Goal: Information Seeking & Learning: Understand process/instructions

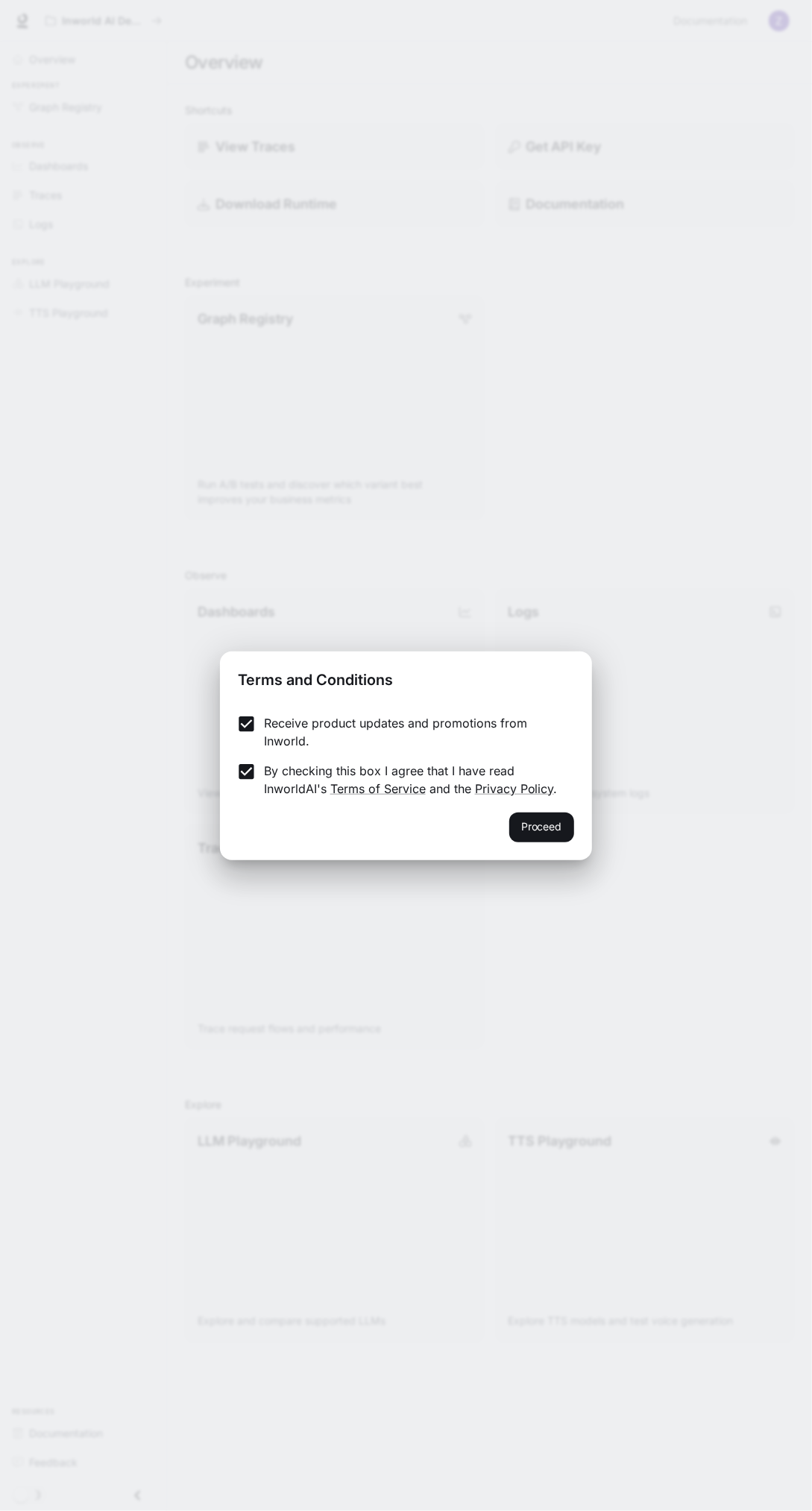
click at [555, 824] on button "Proceed" at bounding box center [541, 827] width 65 height 30
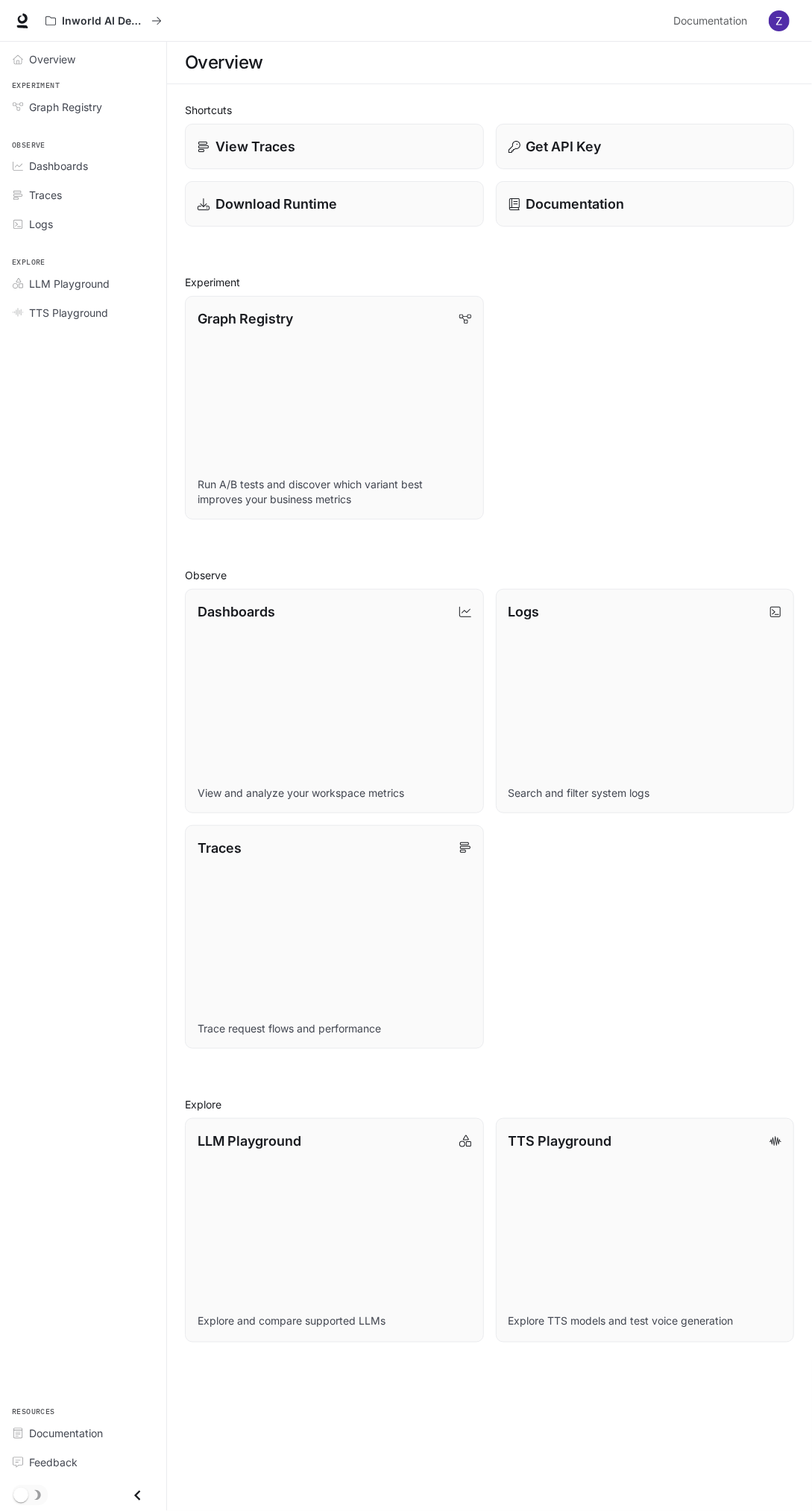
click at [610, 143] on div "Get API Key" at bounding box center [645, 147] width 274 height 20
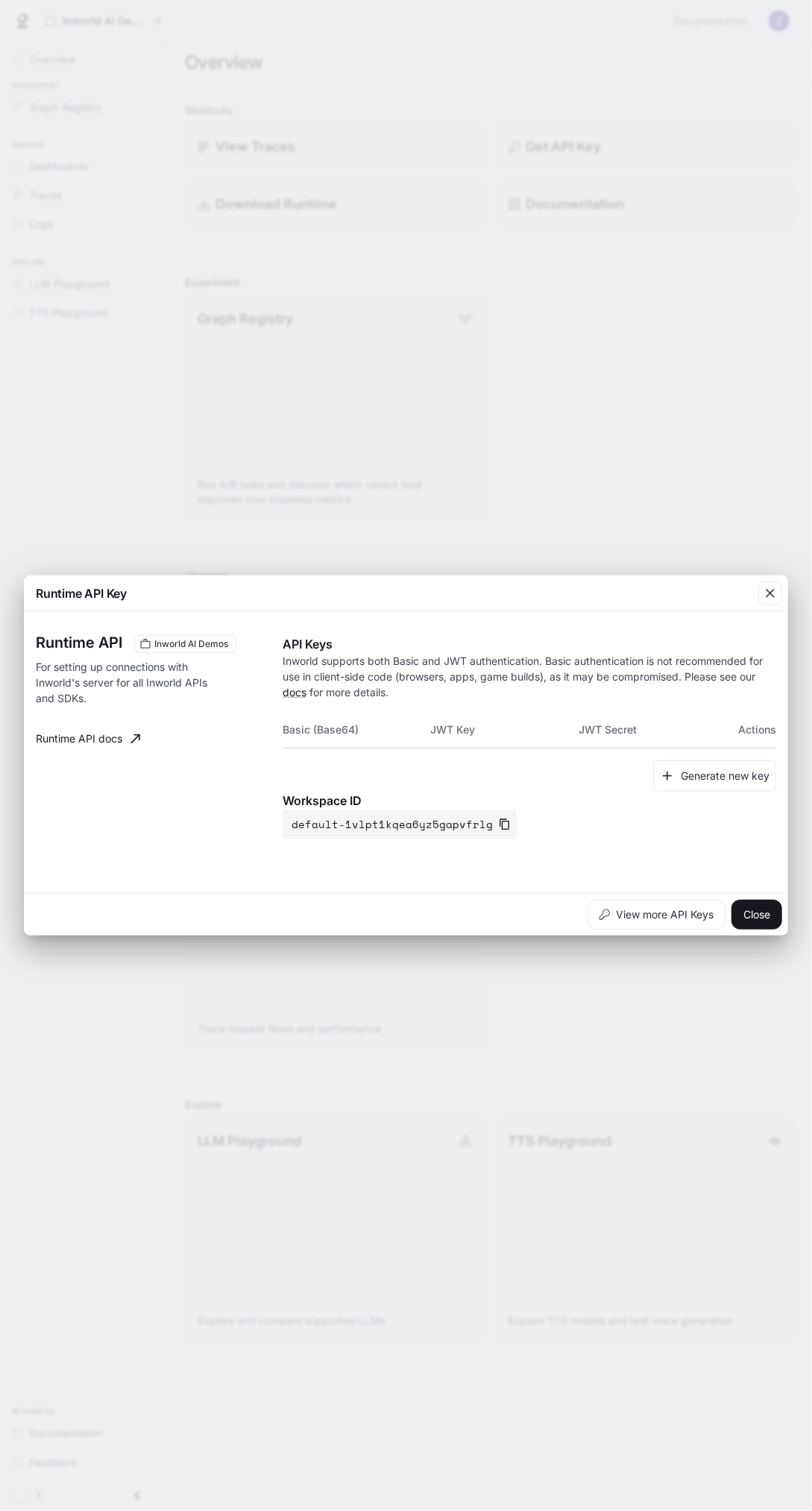
click at [780, 594] on div "button" at bounding box center [770, 593] width 24 height 24
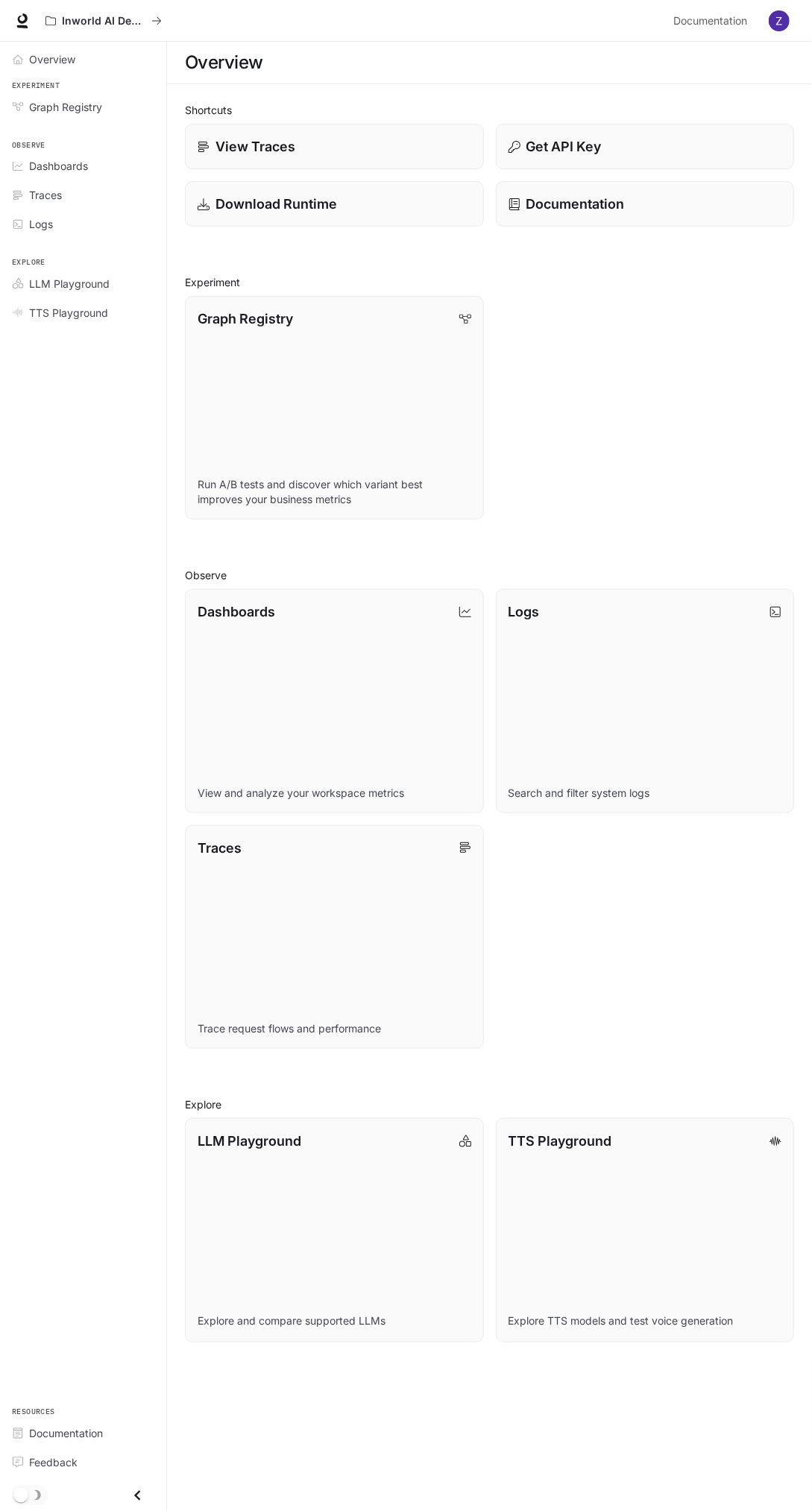
click at [780, 24] on img "button" at bounding box center [779, 20] width 20 height 20
click at [665, 418] on div at bounding box center [406, 755] width 812 height 1511
click at [91, 164] on div "Dashboards" at bounding box center [91, 165] width 124 height 15
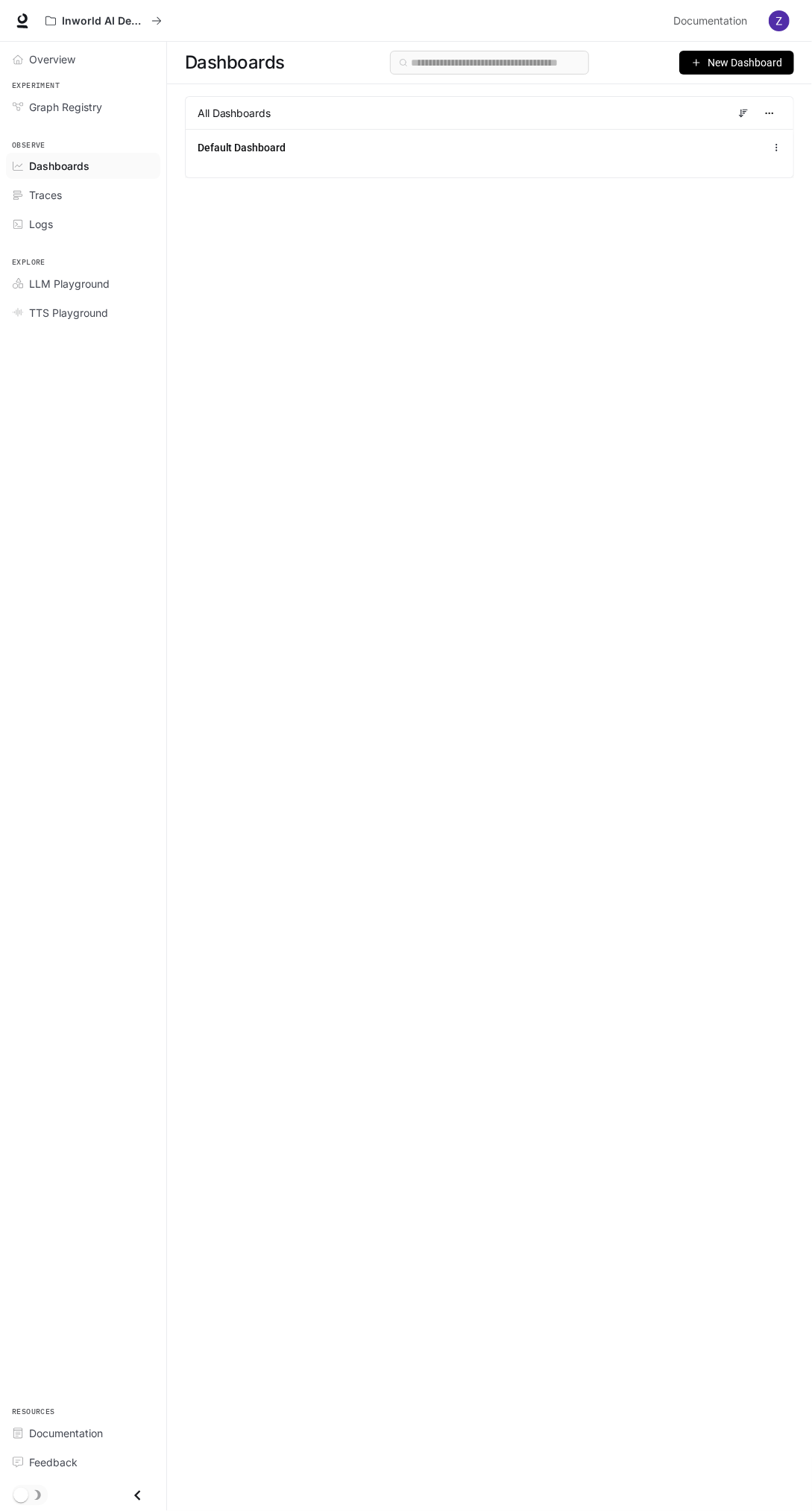
click at [724, 26] on span "Documentation" at bounding box center [710, 21] width 74 height 19
